Goal: Find specific page/section: Find specific page/section

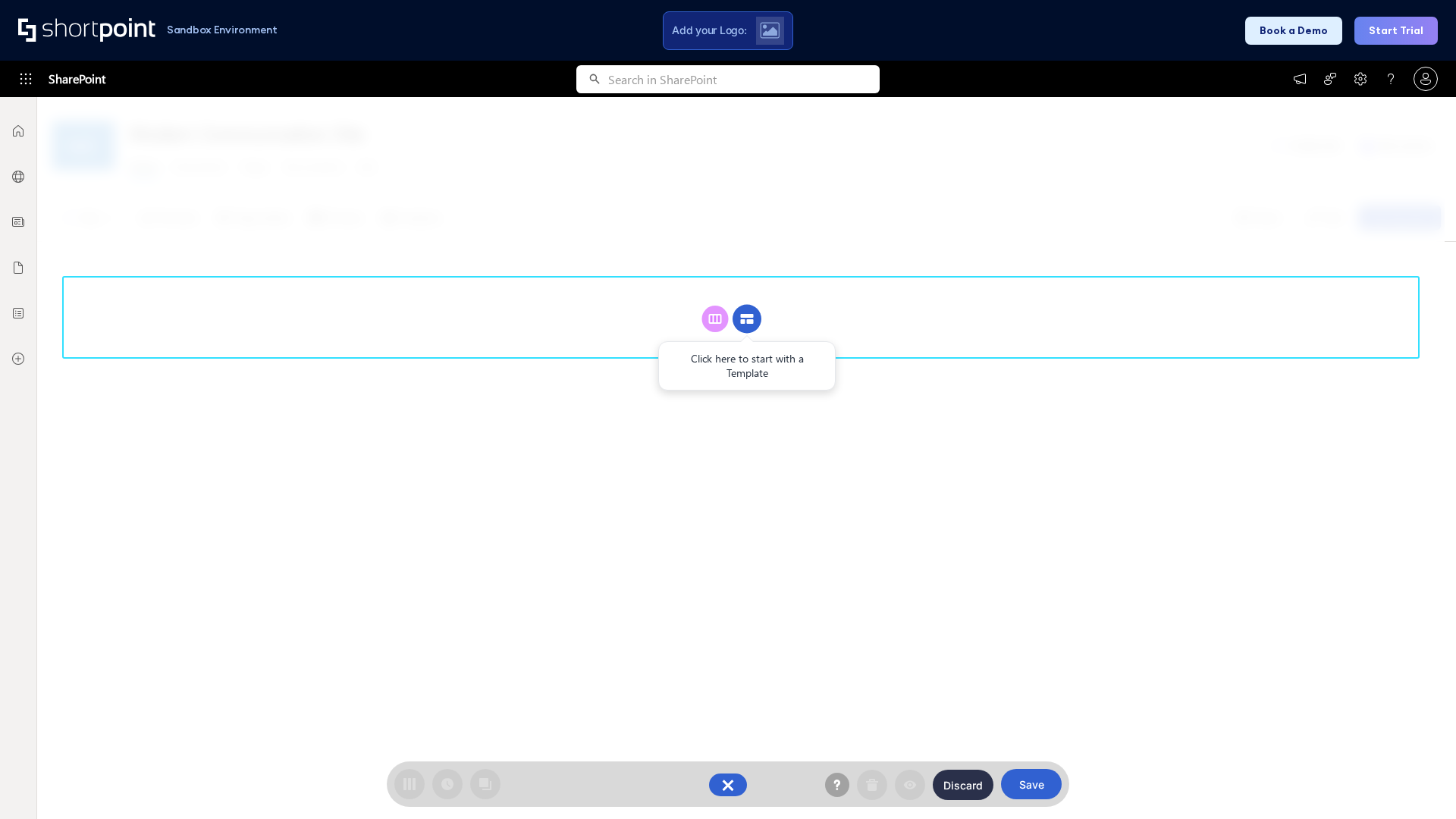
click at [747, 305] on circle at bounding box center [746, 319] width 28 height 28
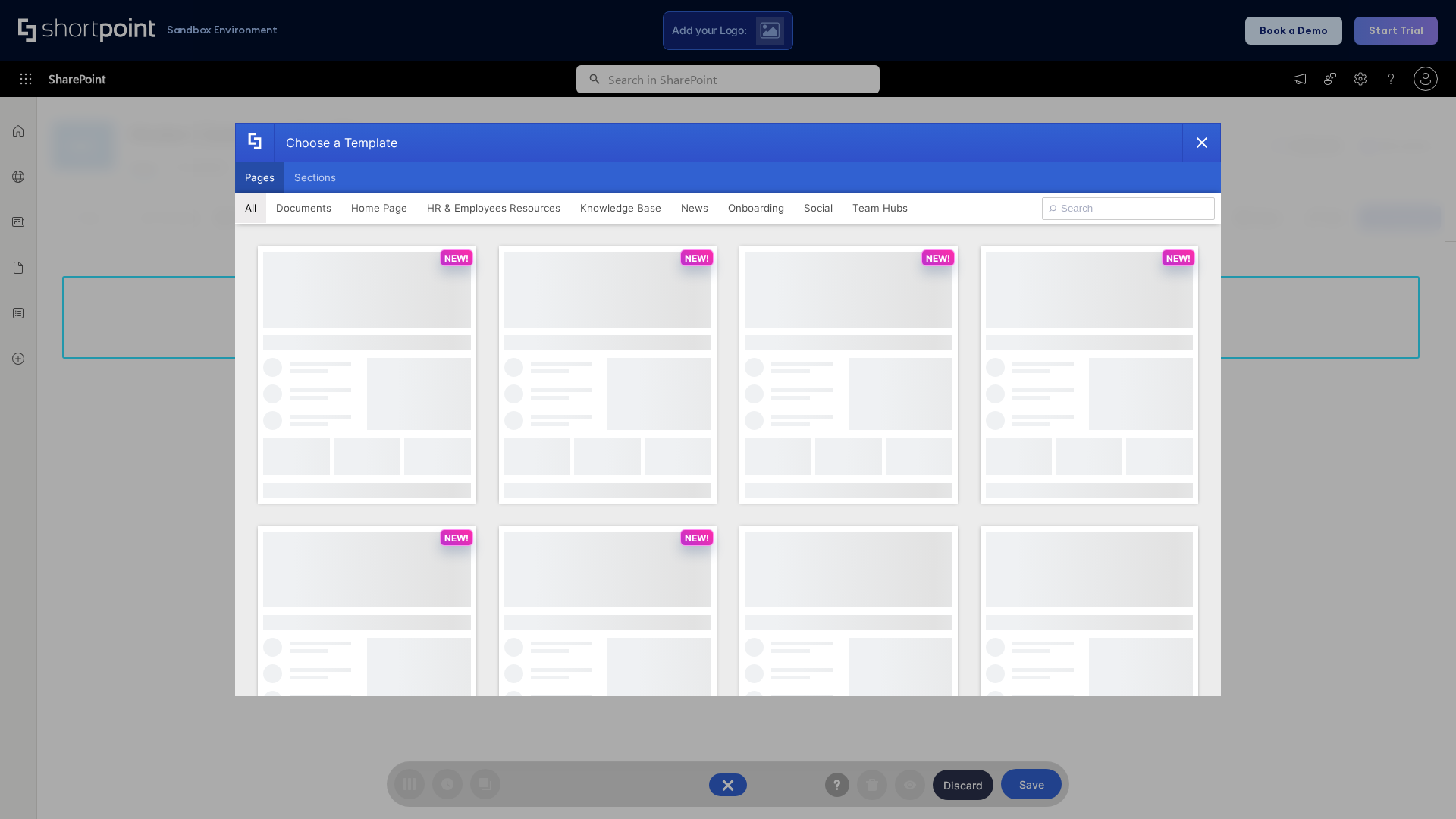
scroll to position [208, 0]
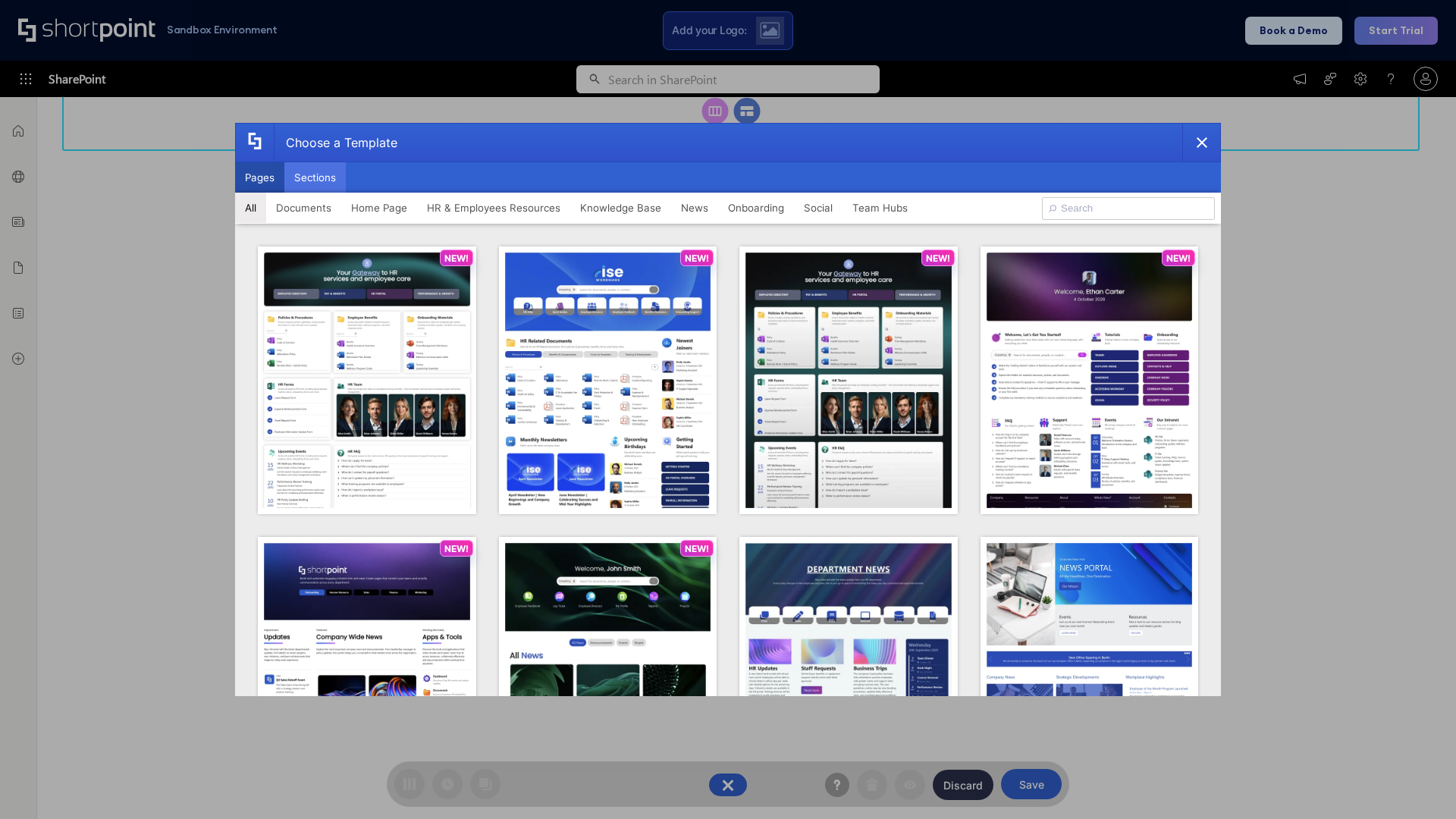
click at [314, 177] on button "Sections" at bounding box center [314, 177] width 61 height 30
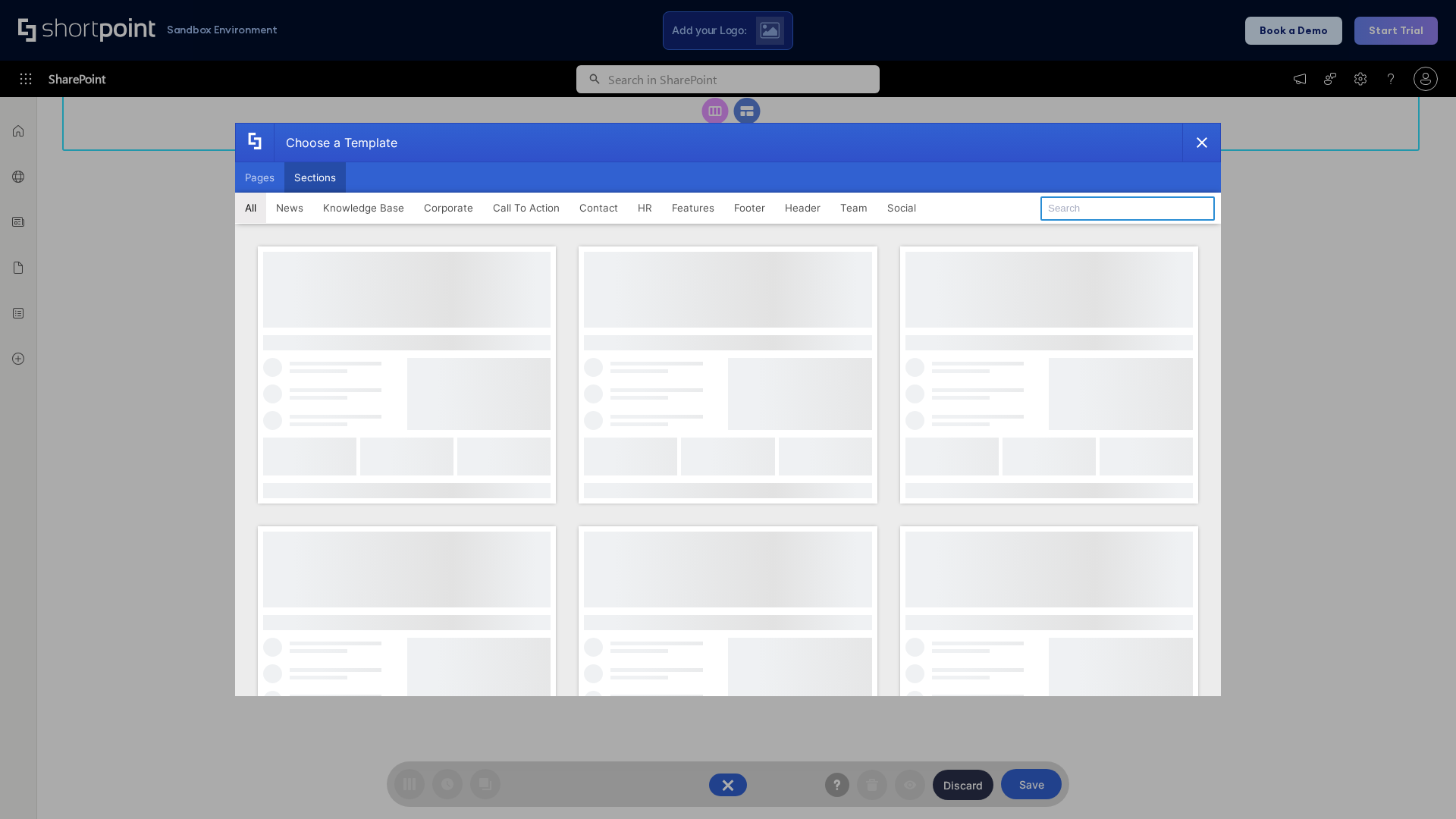
type input "CTA"
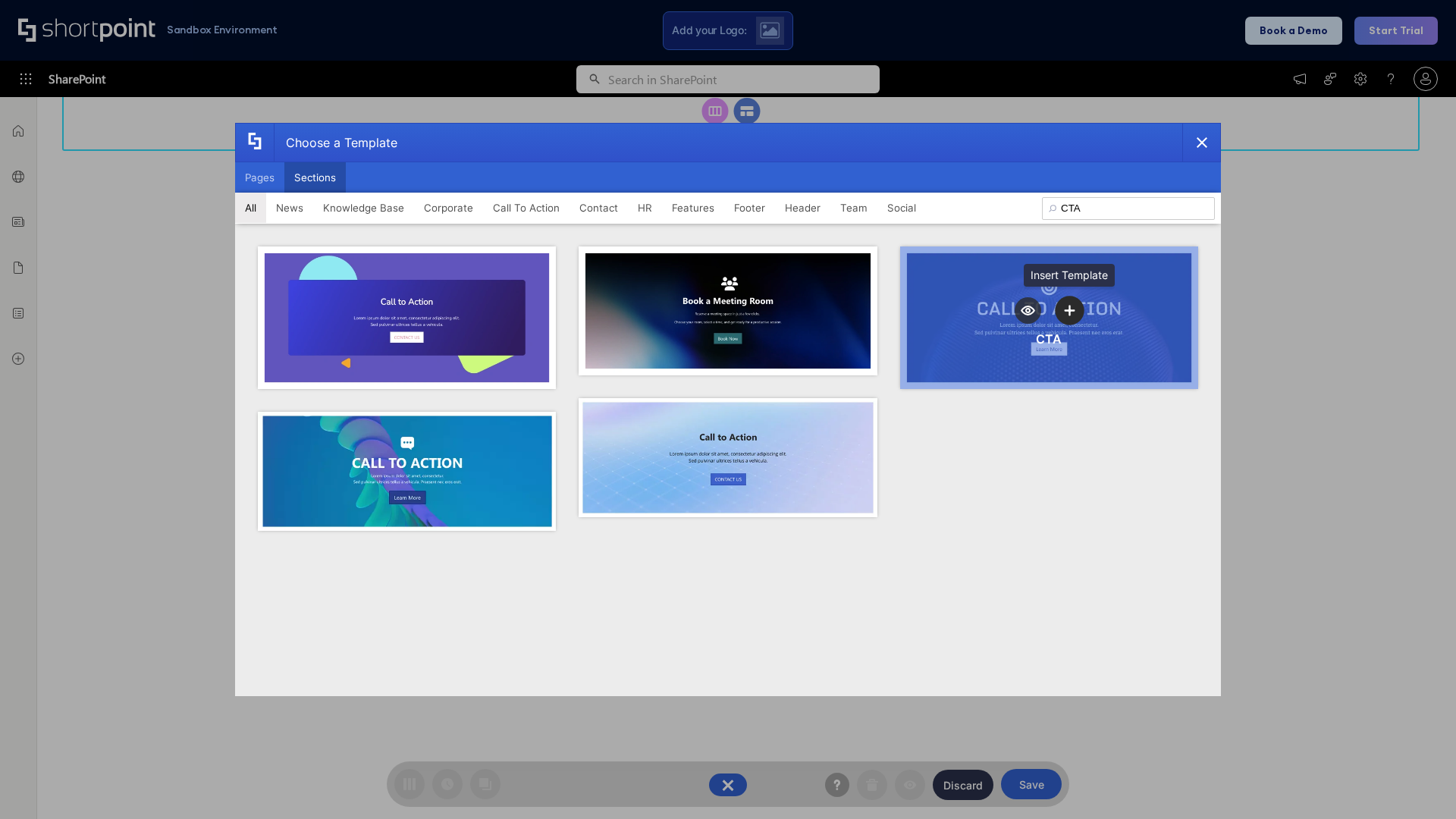
click at [1069, 310] on icon "template selector" at bounding box center [1070, 310] width 10 height 10
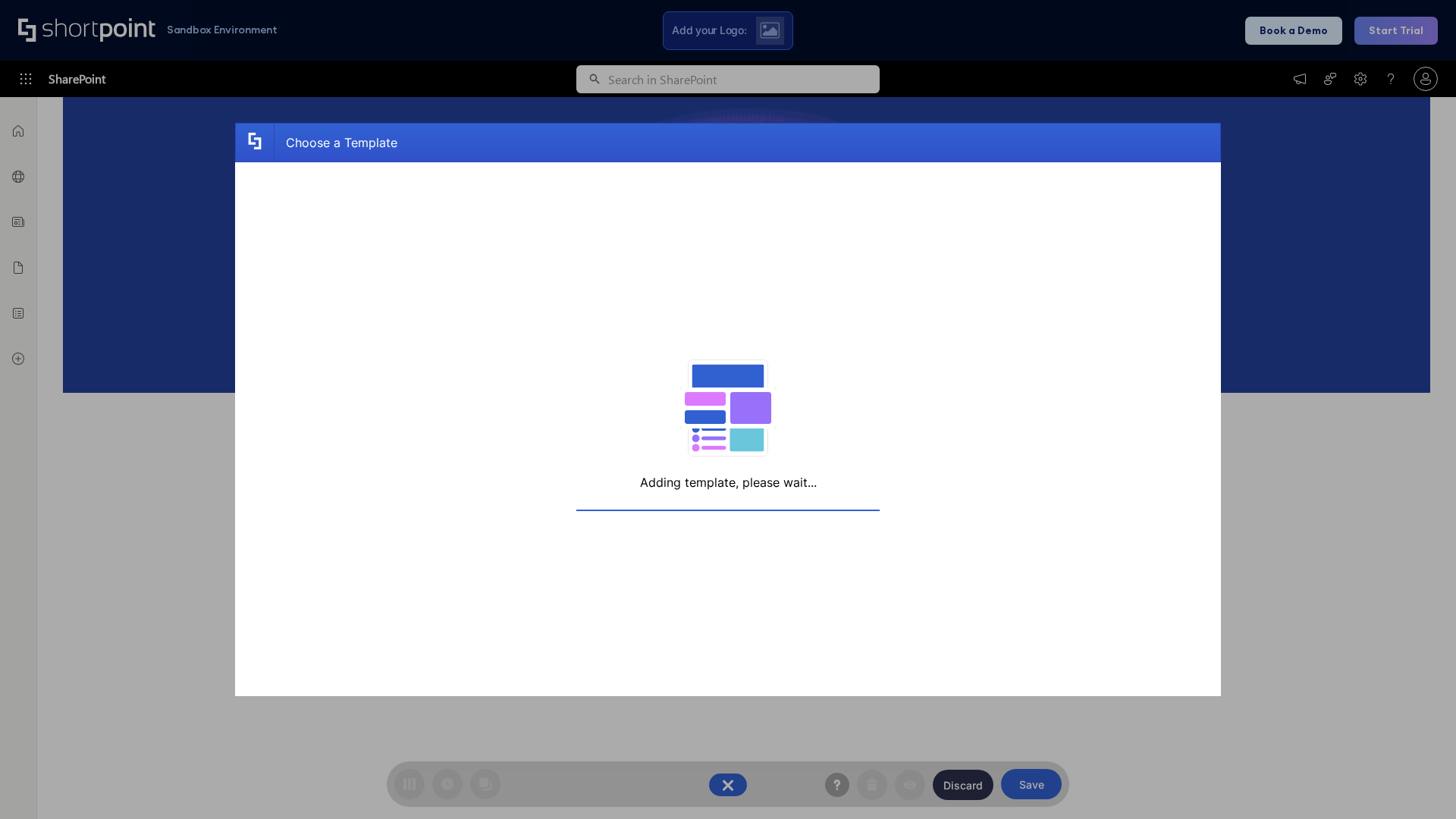
scroll to position [242, 0]
